Goal: Task Accomplishment & Management: Manage account settings

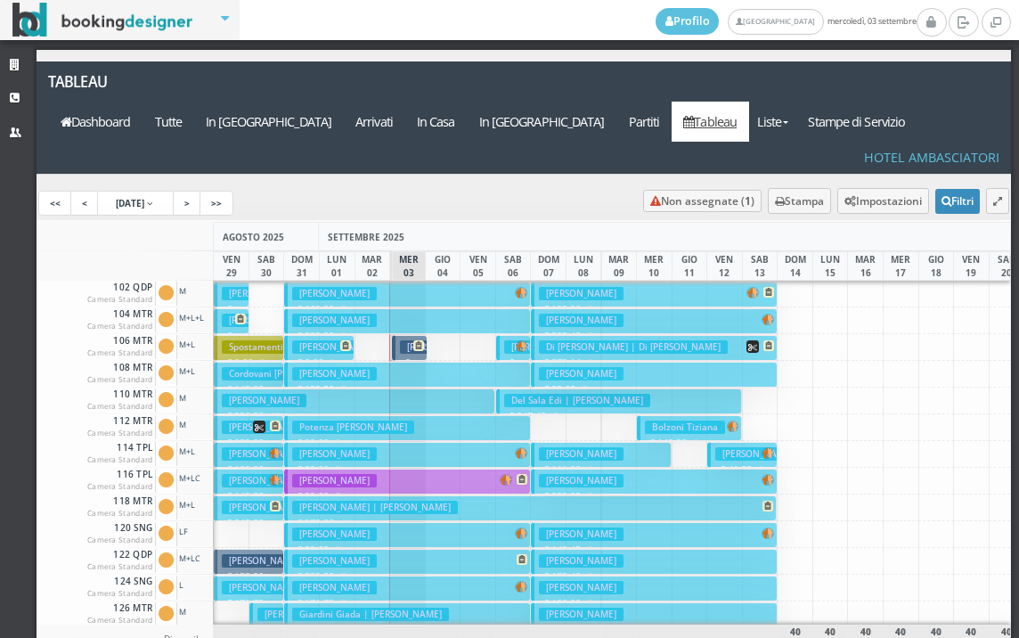
click at [403, 340] on h3 "[PERSON_NAME] [PERSON_NAME]" at bounding box center [479, 346] width 158 height 13
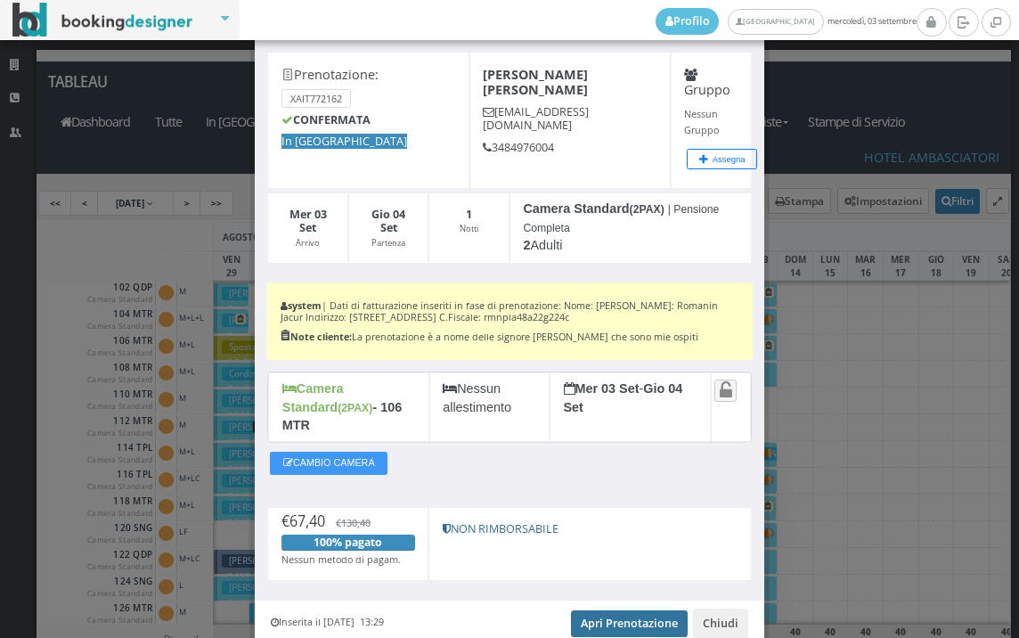
scroll to position [134, 0]
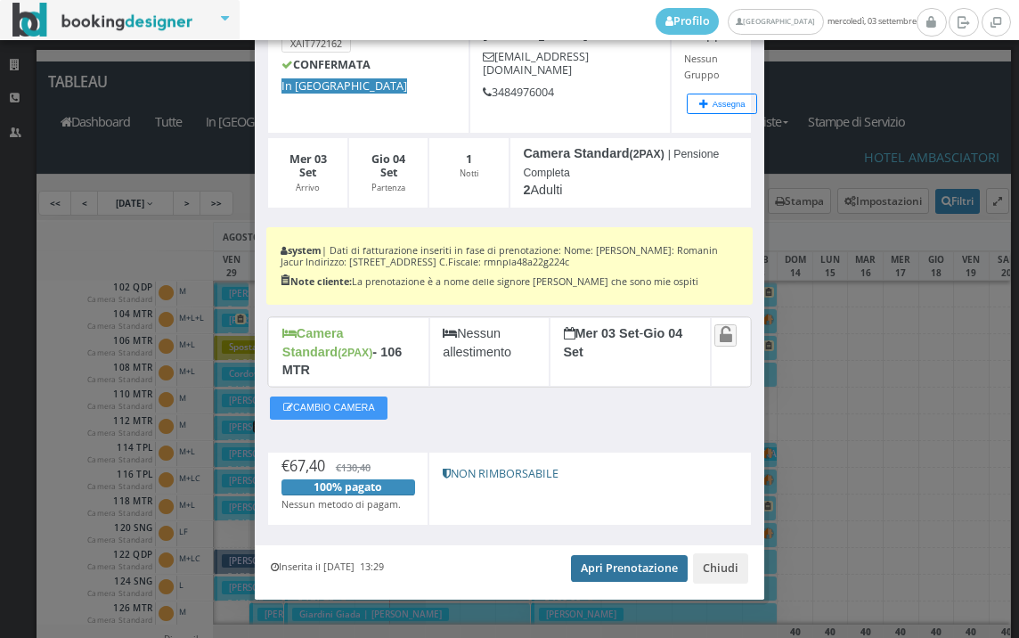
click at [613, 555] on link "Apri Prenotazione" at bounding box center [629, 568] width 117 height 27
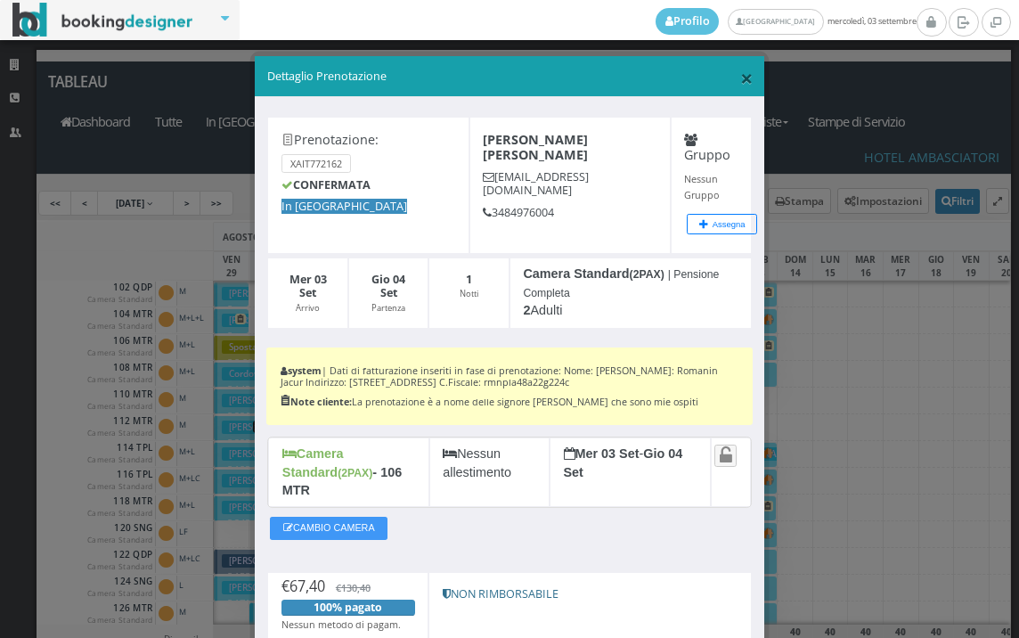
click at [740, 78] on span "×" at bounding box center [746, 77] width 12 height 30
click at [736, 102] on link "Tableau" at bounding box center [710, 122] width 77 height 40
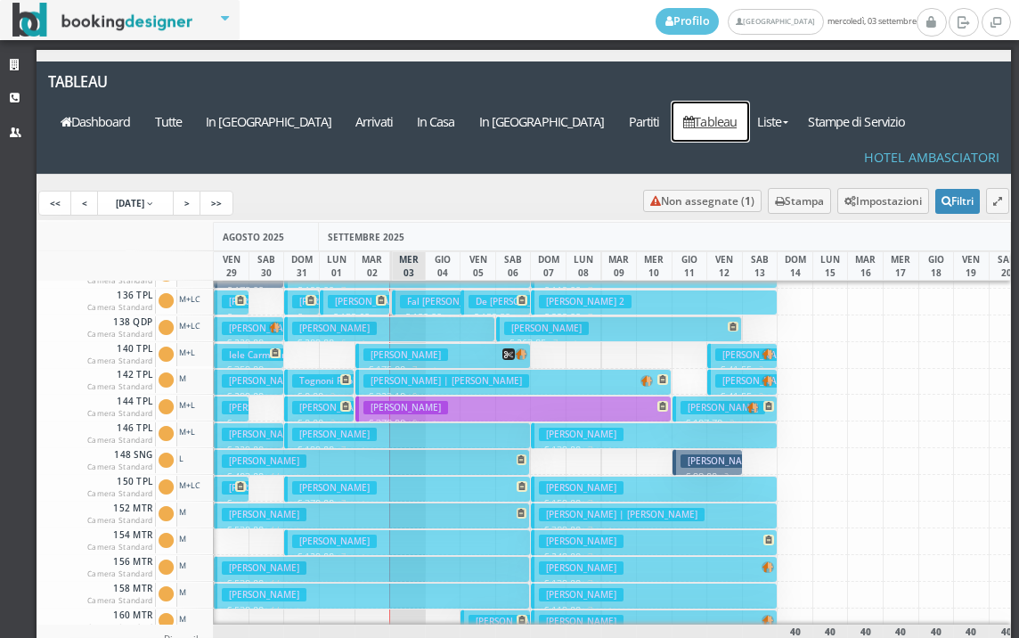
scroll to position [445, 0]
click at [420, 296] on h3 "Fal [PERSON_NAME]" at bounding box center [450, 302] width 100 height 13
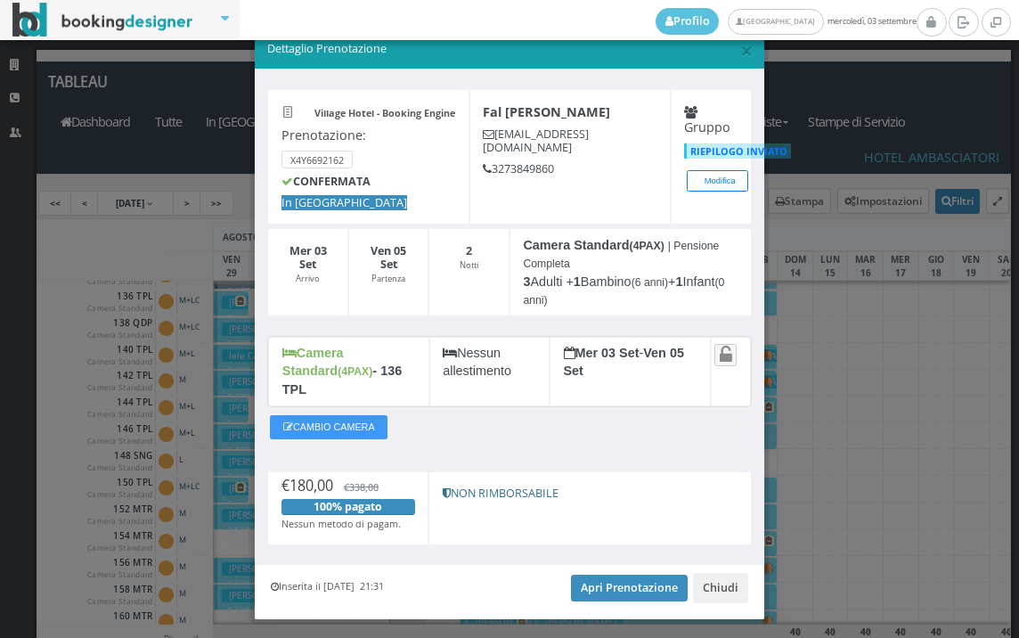
scroll to position [51, 0]
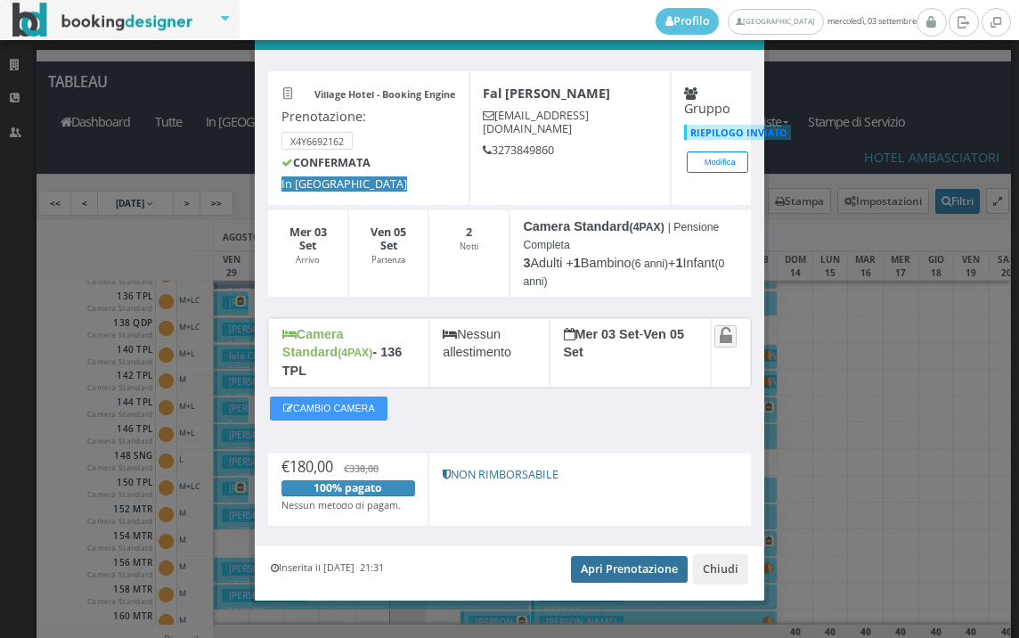
click at [625, 556] on link "Apri Prenotazione" at bounding box center [629, 569] width 117 height 27
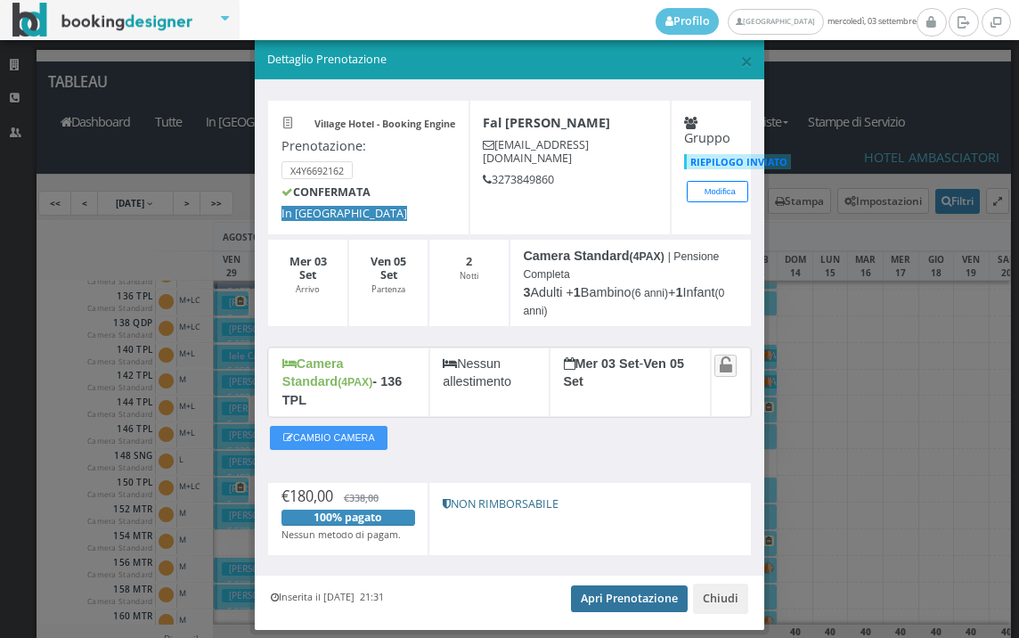
scroll to position [0, 0]
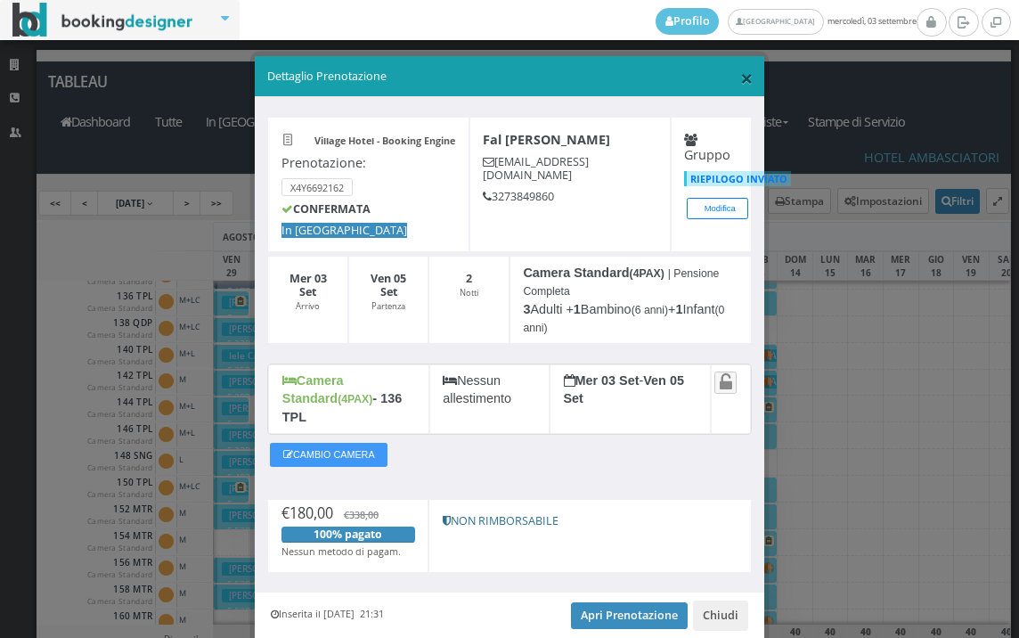
click at [740, 80] on span "×" at bounding box center [746, 77] width 12 height 30
click at [731, 102] on link "Tableau" at bounding box center [710, 122] width 77 height 40
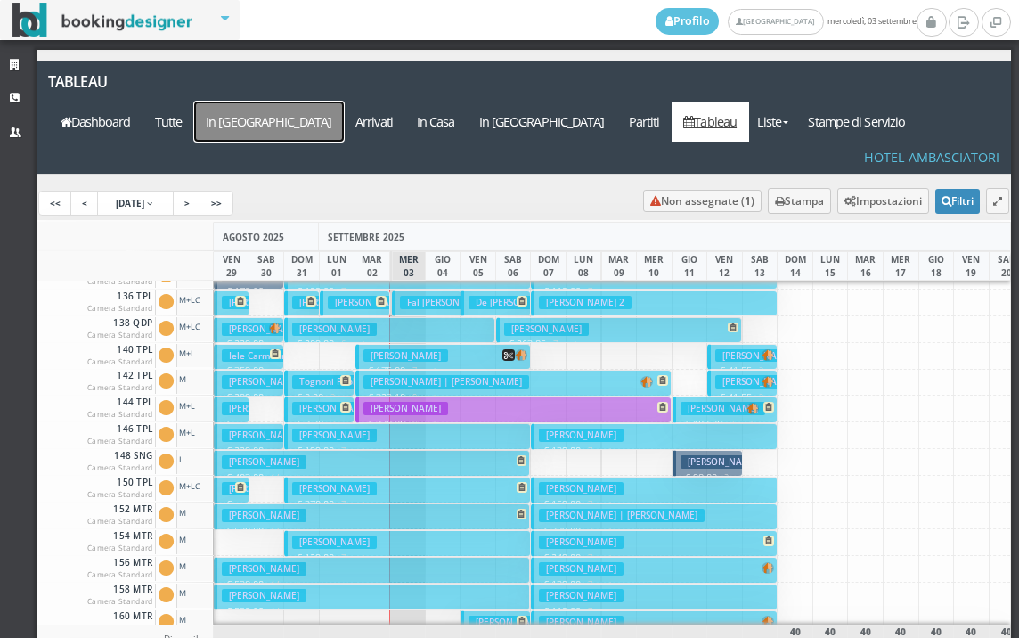
click at [344, 102] on a=pms-arrival-reservations"] "In [GEOGRAPHIC_DATA]" at bounding box center [269, 122] width 150 height 40
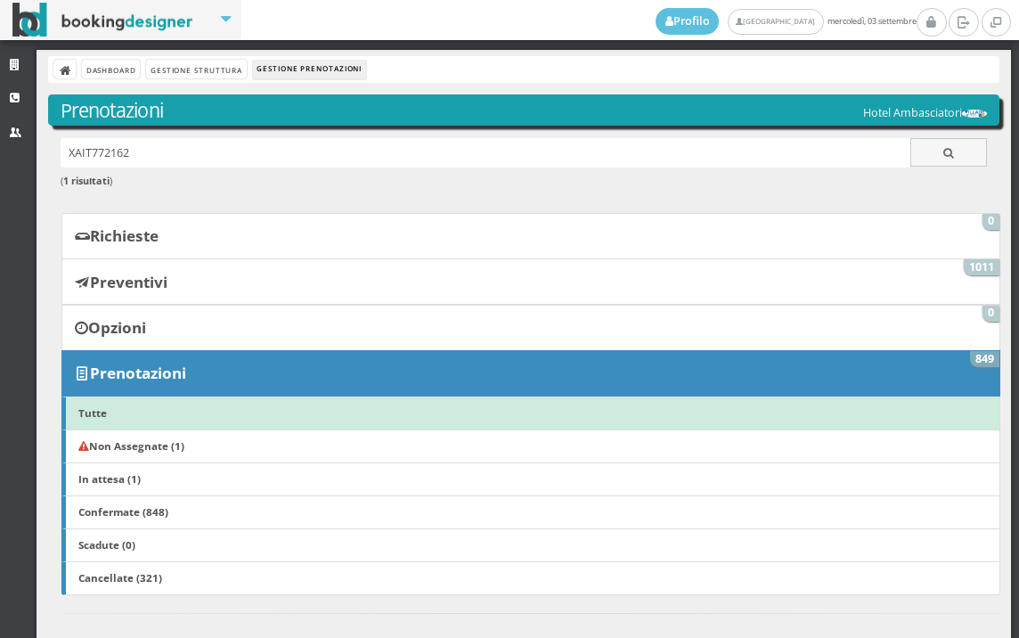
scroll to position [494, 0]
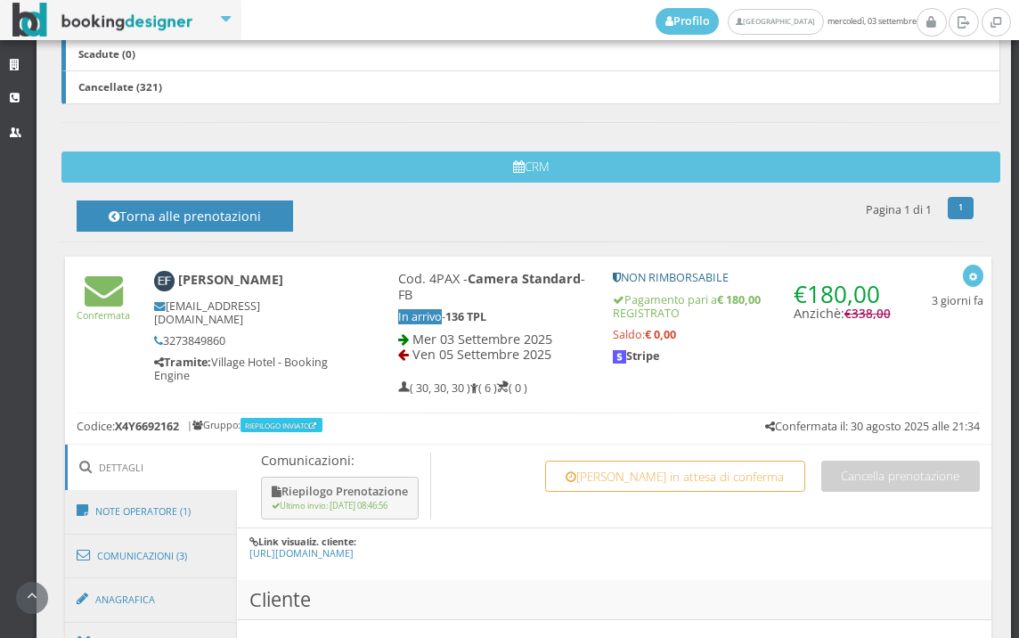
scroll to position [692, 0]
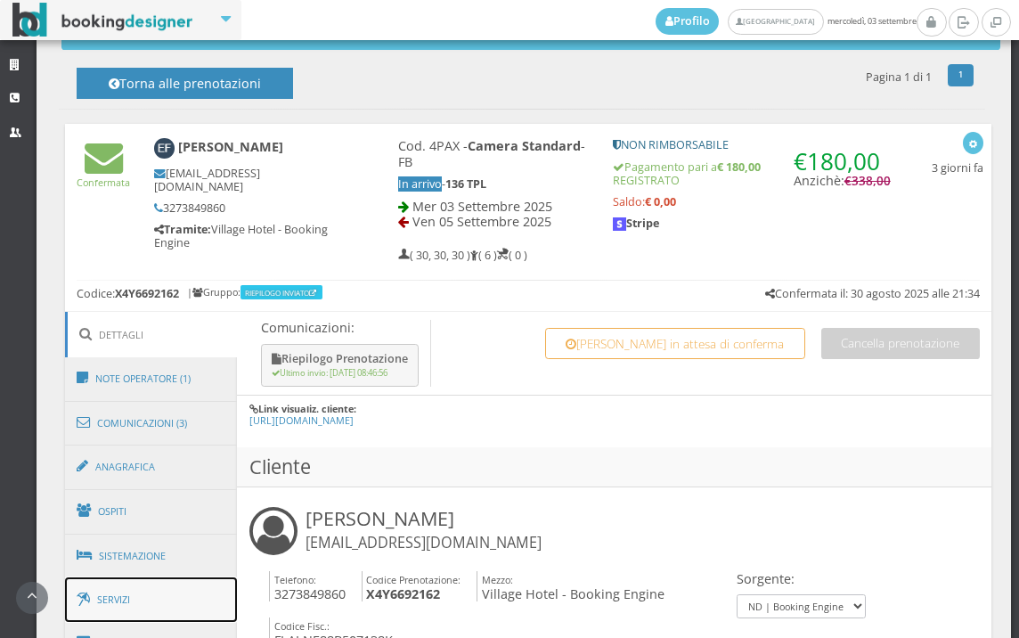
click at [175, 584] on link "Servizi" at bounding box center [151, 599] width 173 height 45
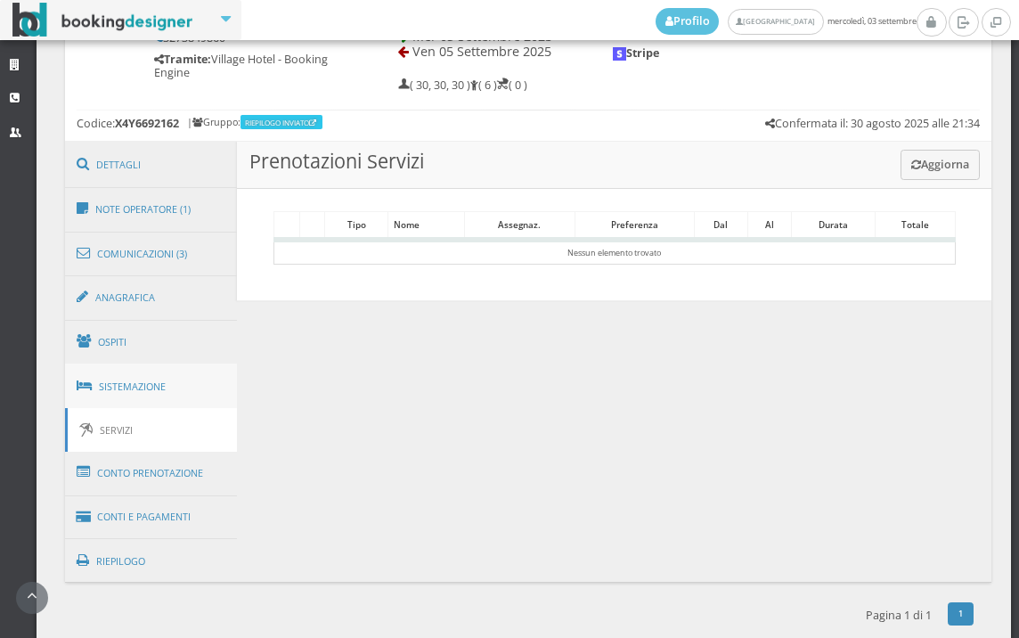
scroll to position [900, 0]
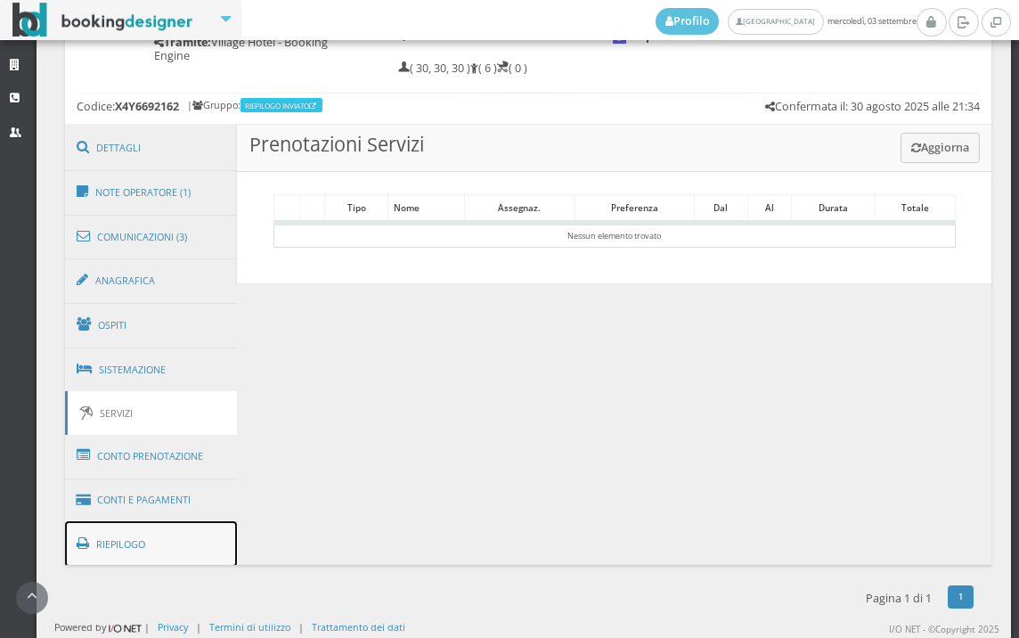
click at [151, 546] on link "Riepilogo" at bounding box center [151, 544] width 173 height 46
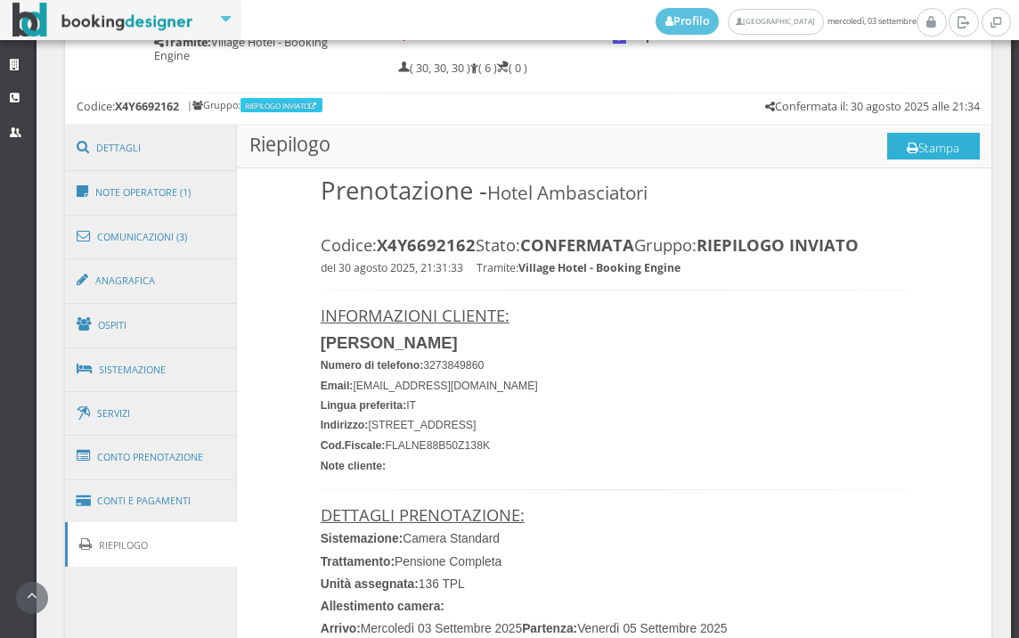
click at [936, 146] on button "Stampa" at bounding box center [933, 146] width 93 height 27
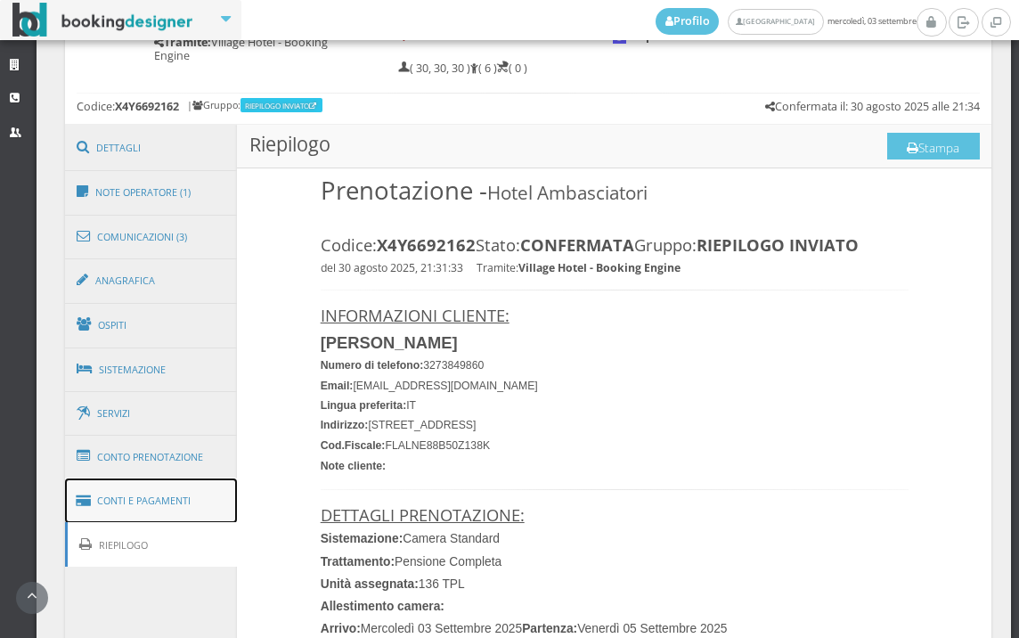
click at [181, 507] on link "Conti e Pagamenti" at bounding box center [151, 500] width 173 height 45
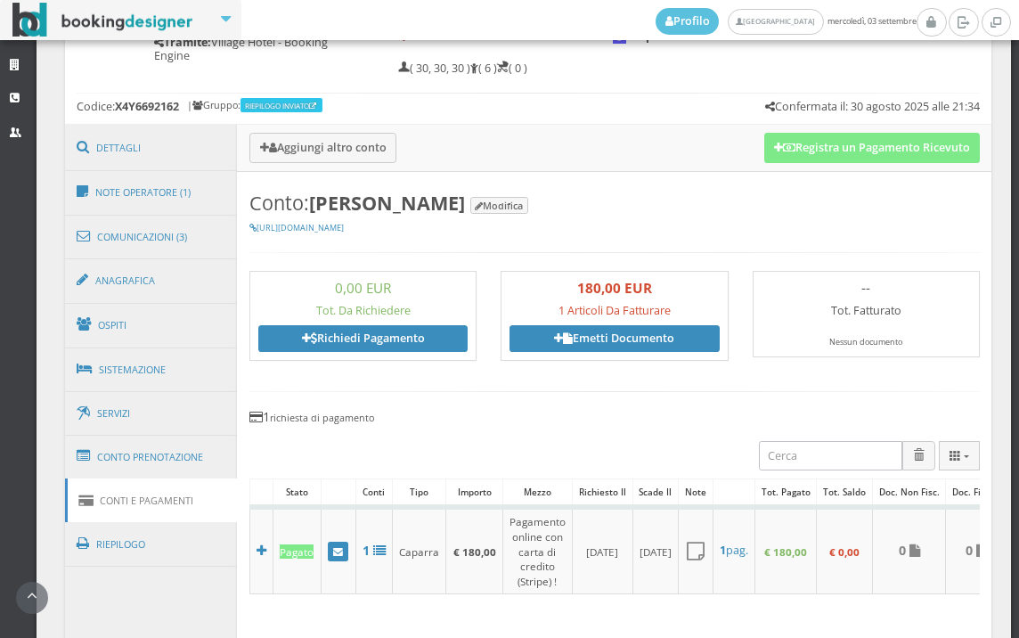
click at [612, 507] on td "30/08/2025" at bounding box center [603, 550] width 61 height 87
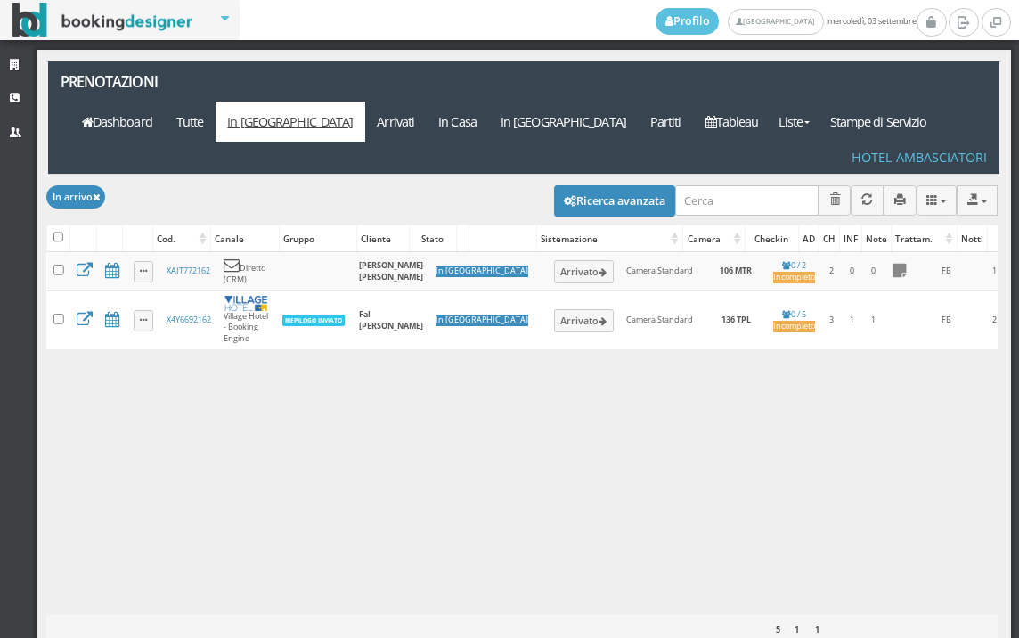
select select
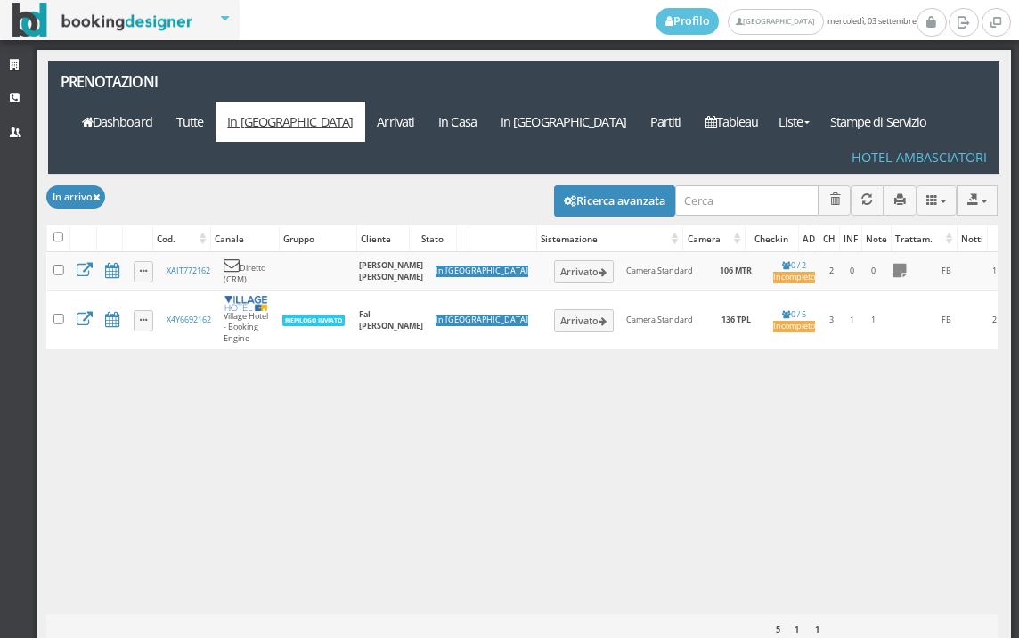
select select
click at [605, 185] on button "Ricerca avanzata" at bounding box center [614, 200] width 121 height 30
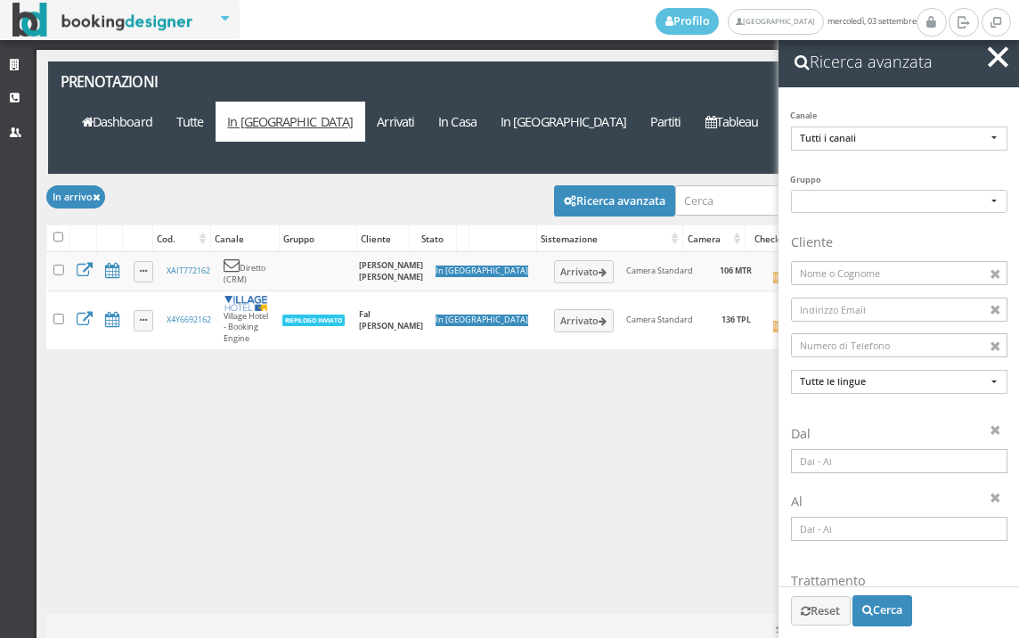
click at [994, 52] on span "button" at bounding box center [998, 56] width 20 height 20
click at [994, 52] on nav "Ricerca avanzata Canale Tutti i canali Diretto (CRM) Booking Engine Airbnb (iCa…" at bounding box center [898, 356] width 240 height 638
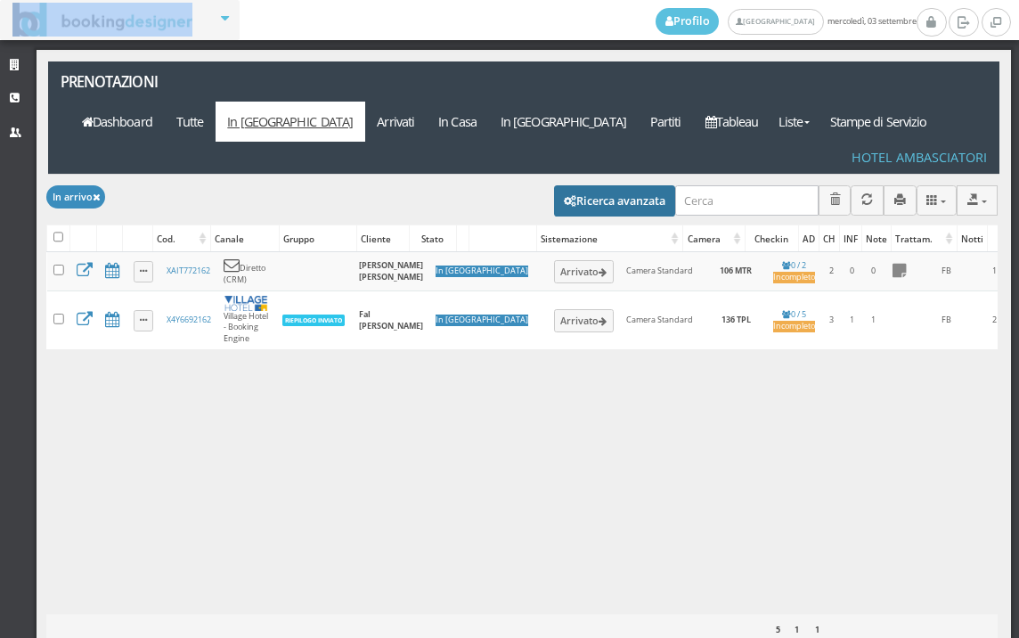
click at [605, 185] on button "Ricerca avanzata" at bounding box center [614, 200] width 121 height 30
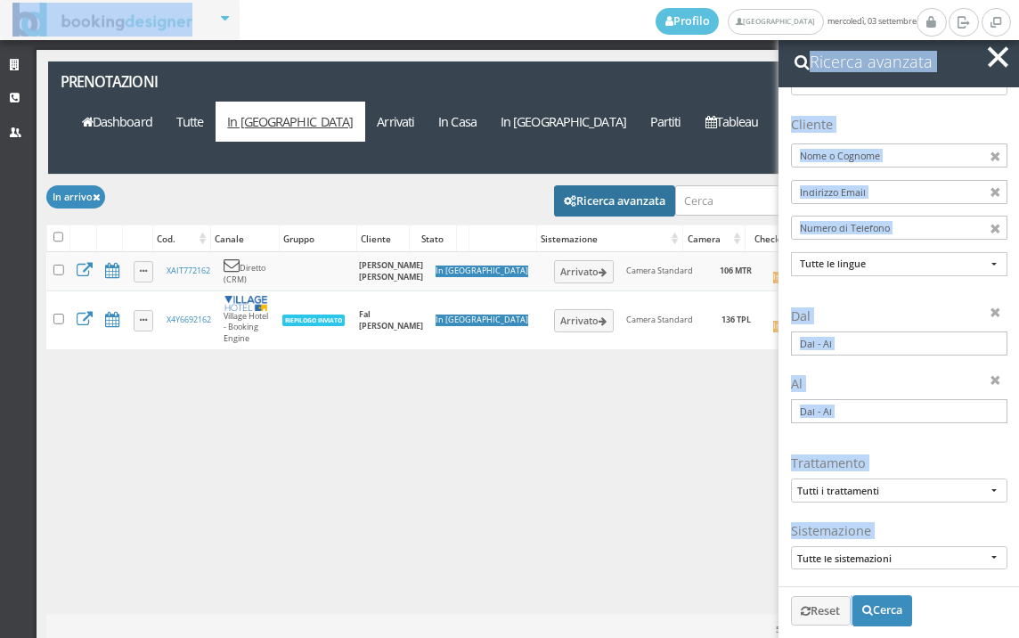
scroll to position [297, 0]
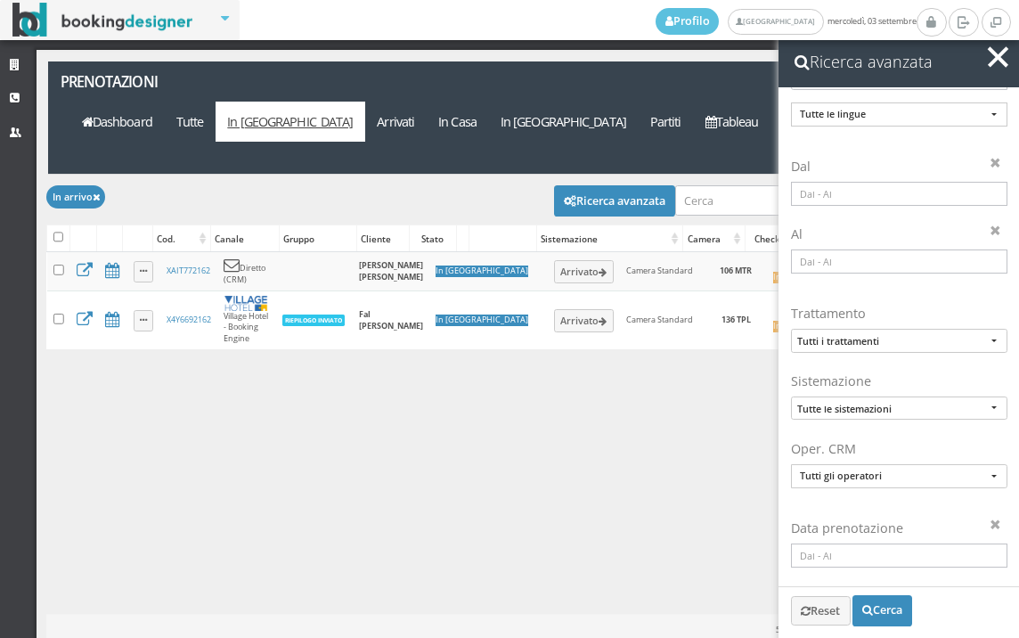
click at [672, 481] on div "Caricamento in corso Cod. Canale Gruppo Cliente Stato Sistemazione Camera Check…" at bounding box center [521, 432] width 951 height 361
click at [853, 190] on input at bounding box center [899, 194] width 216 height 24
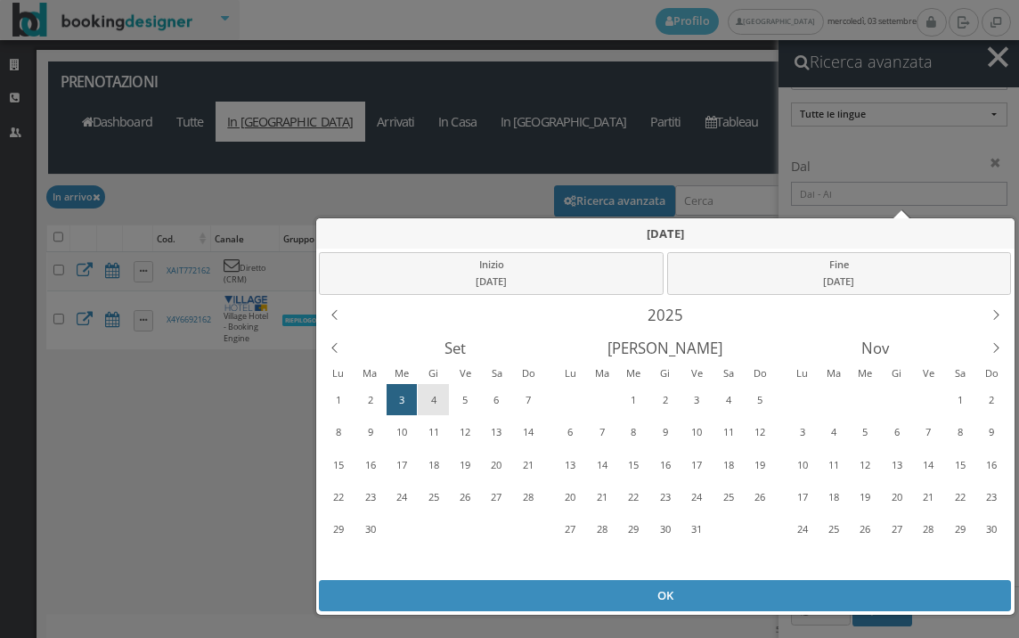
click at [428, 403] on div "4" at bounding box center [433, 400] width 28 height 29
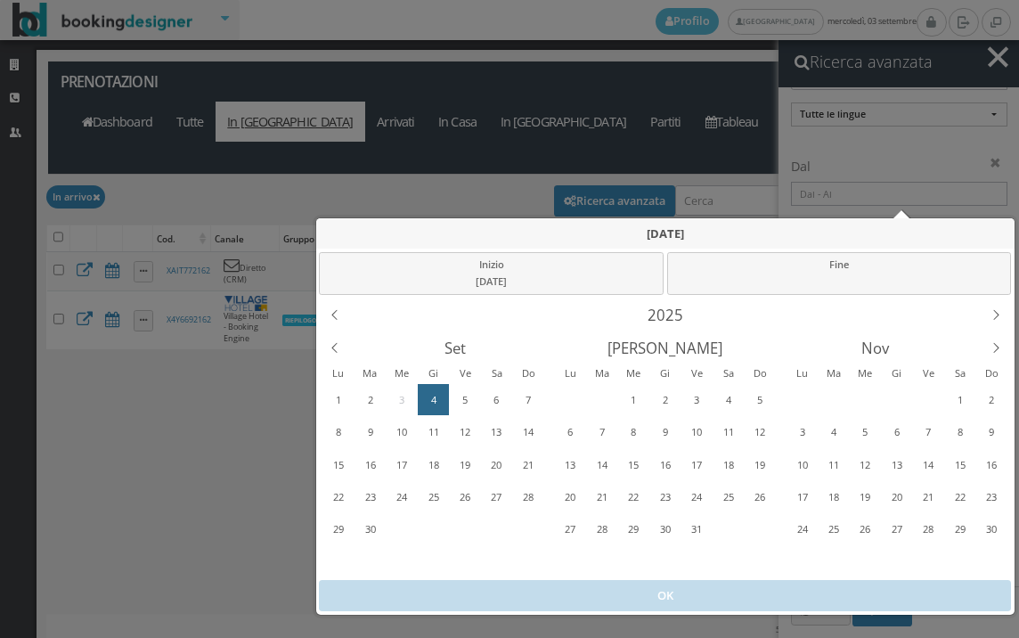
click at [428, 403] on div "4" at bounding box center [433, 400] width 28 height 29
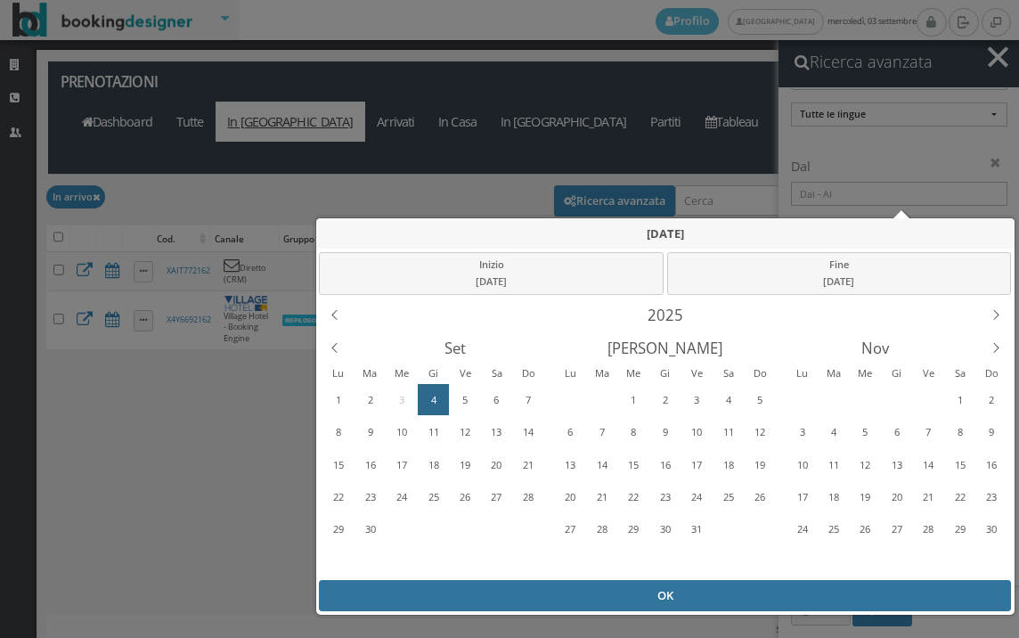
click at [542, 599] on div "OK" at bounding box center [665, 595] width 692 height 31
type input "04/09/2025 - 04/09/2025"
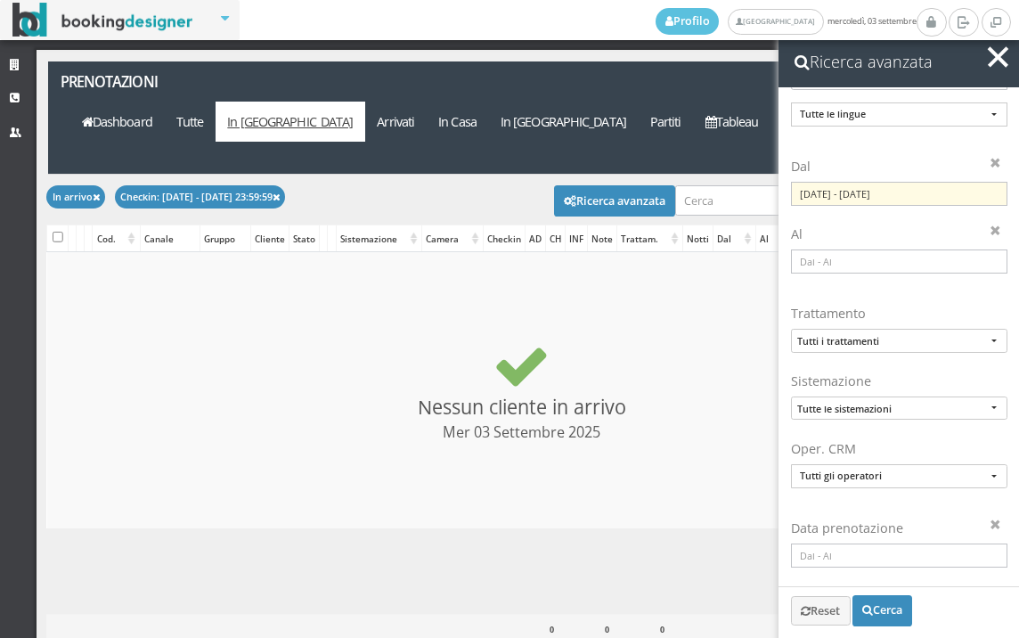
click at [993, 53] on span "button" at bounding box center [998, 56] width 20 height 20
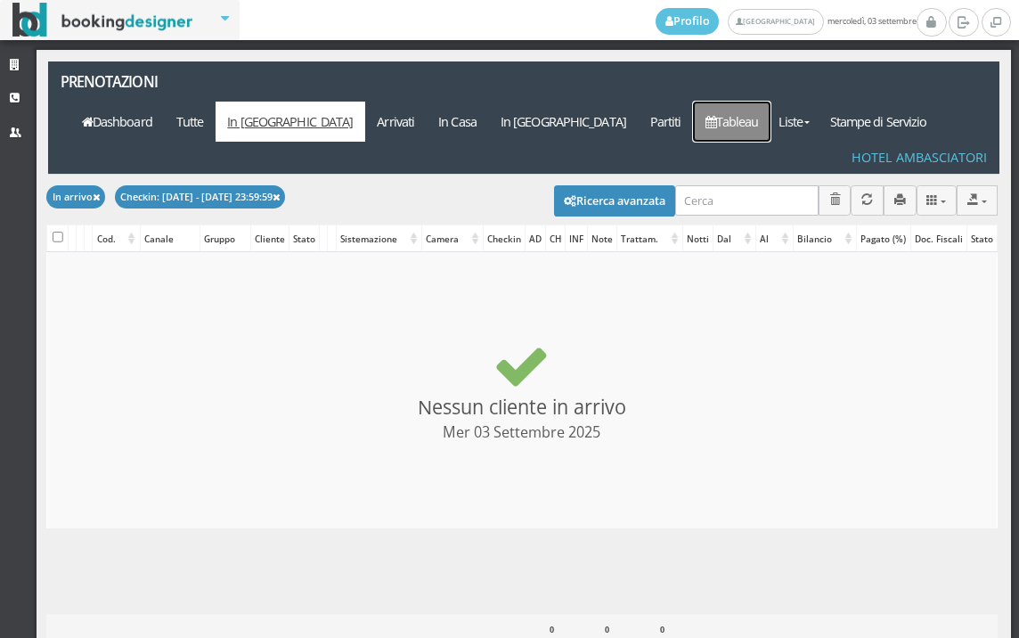
click at [725, 102] on link "Tableau" at bounding box center [731, 122] width 77 height 40
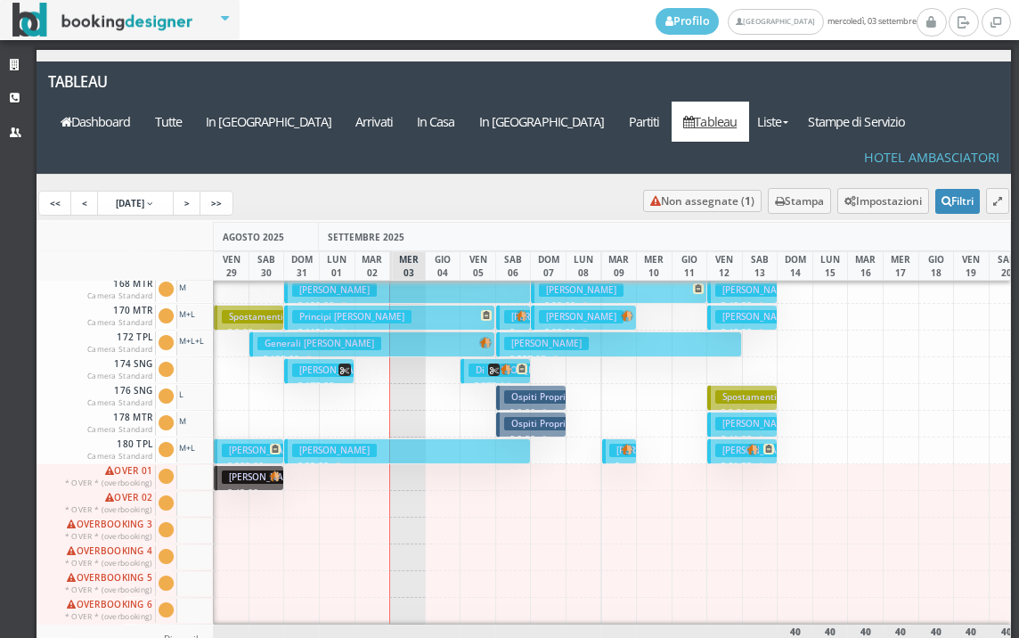
scroll to position [96, 0]
